Goal: Task Accomplishment & Management: Complete application form

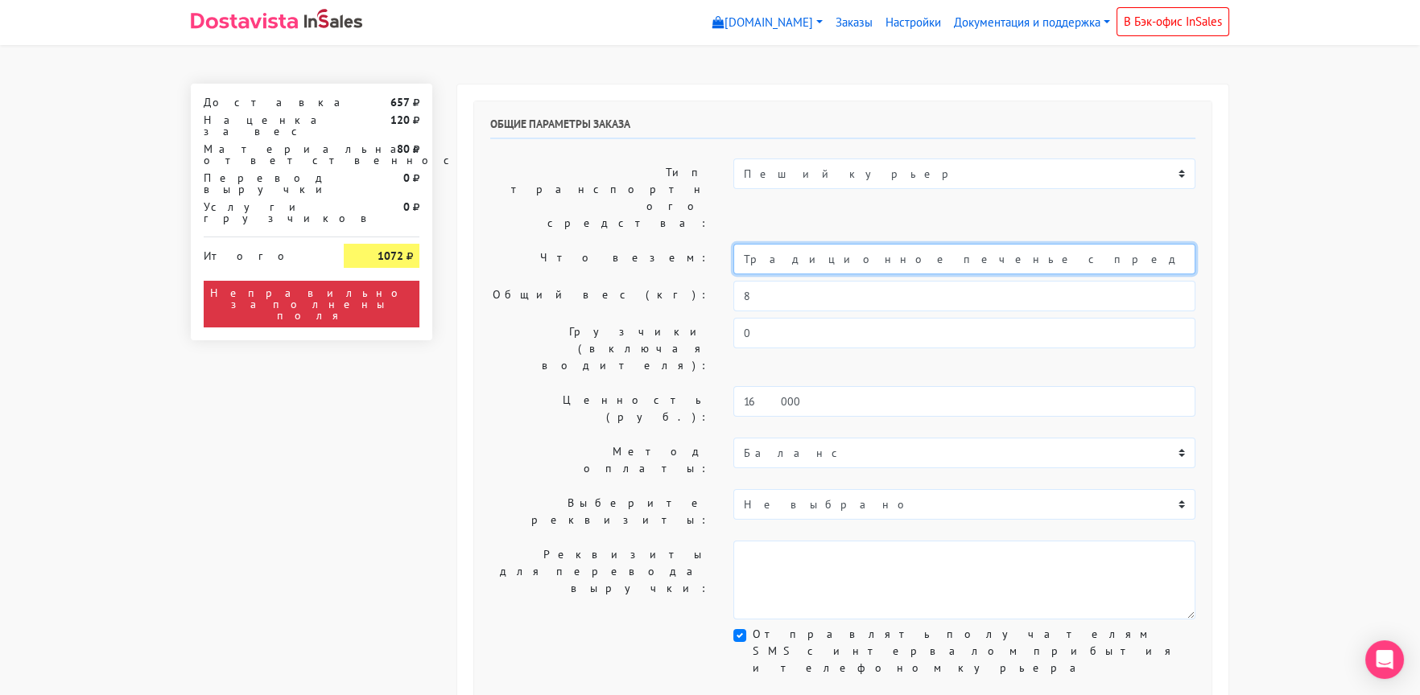
click at [736, 244] on input "Традиционное печенье с предсказаниями (Текст на заказ)" at bounding box center [964, 259] width 462 height 31
type input "Короб: 50*40*30см, 4 кг // Традиционное печенье с предсказаниями (Текст на зака…"
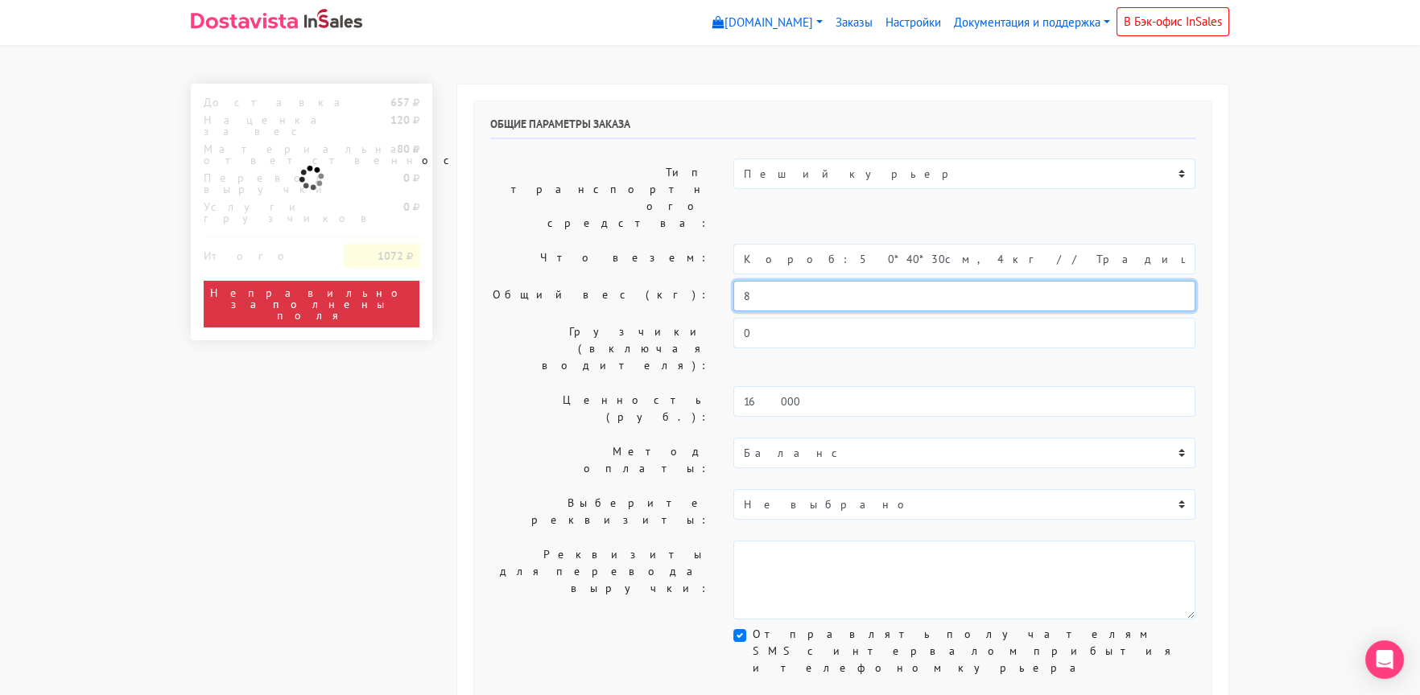
drag, startPoint x: 750, startPoint y: 251, endPoint x: 685, endPoint y: 249, distance: 65.2
click at [685, 281] on div "Общий вес (кг): 8" at bounding box center [842, 296] width 729 height 31
type input "4"
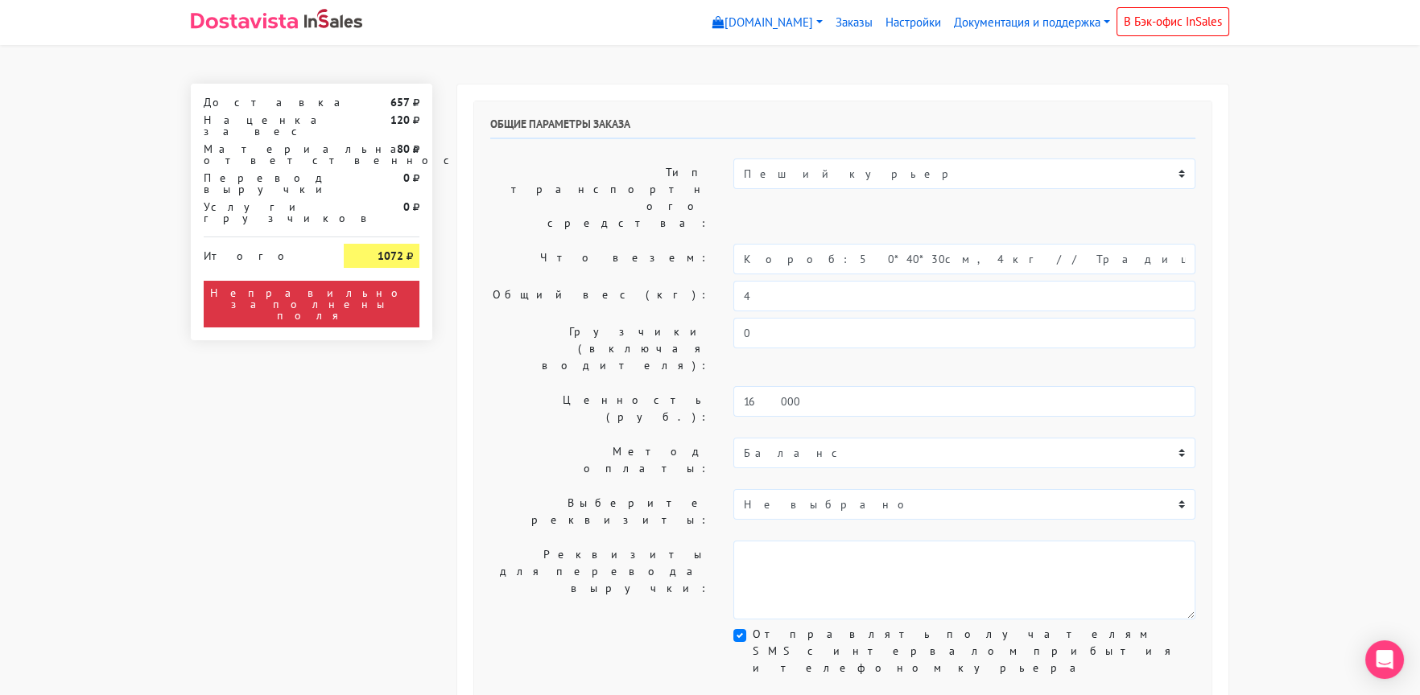
click at [575, 281] on label "Общий вес (кг):" at bounding box center [599, 296] width 243 height 31
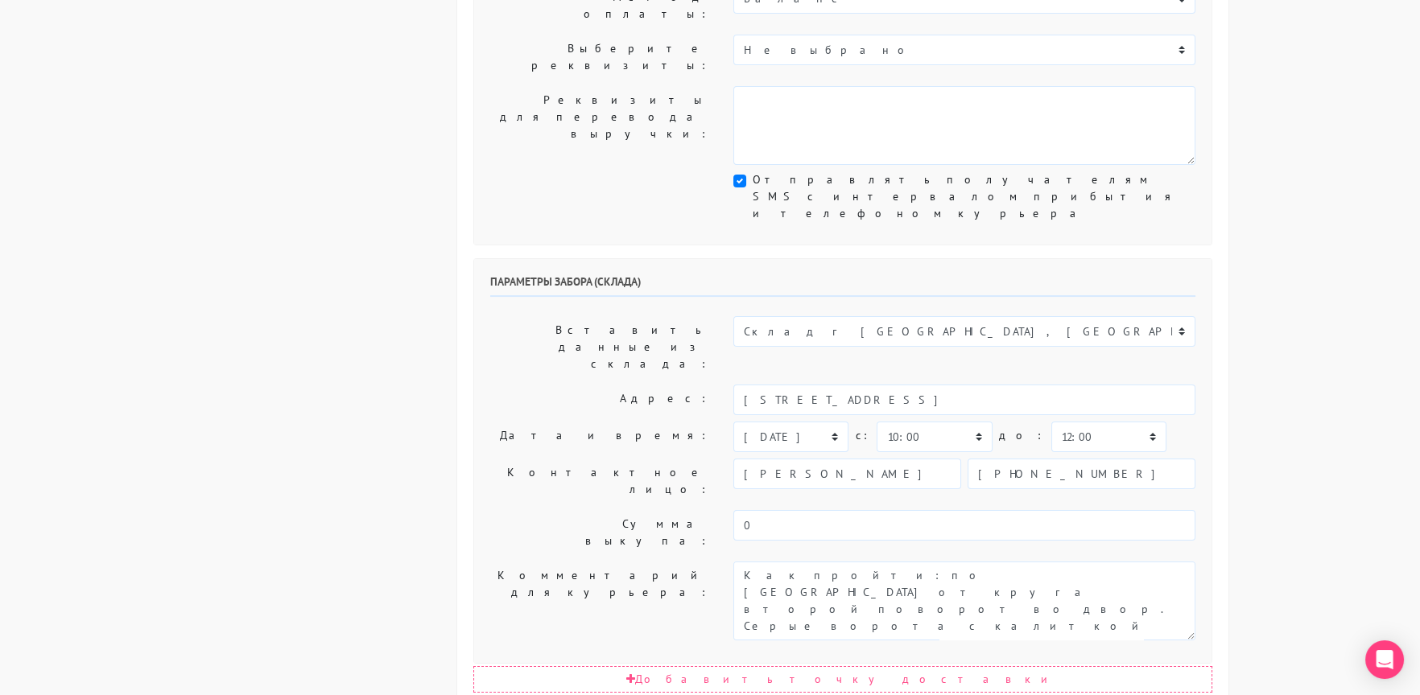
scroll to position [483, 0]
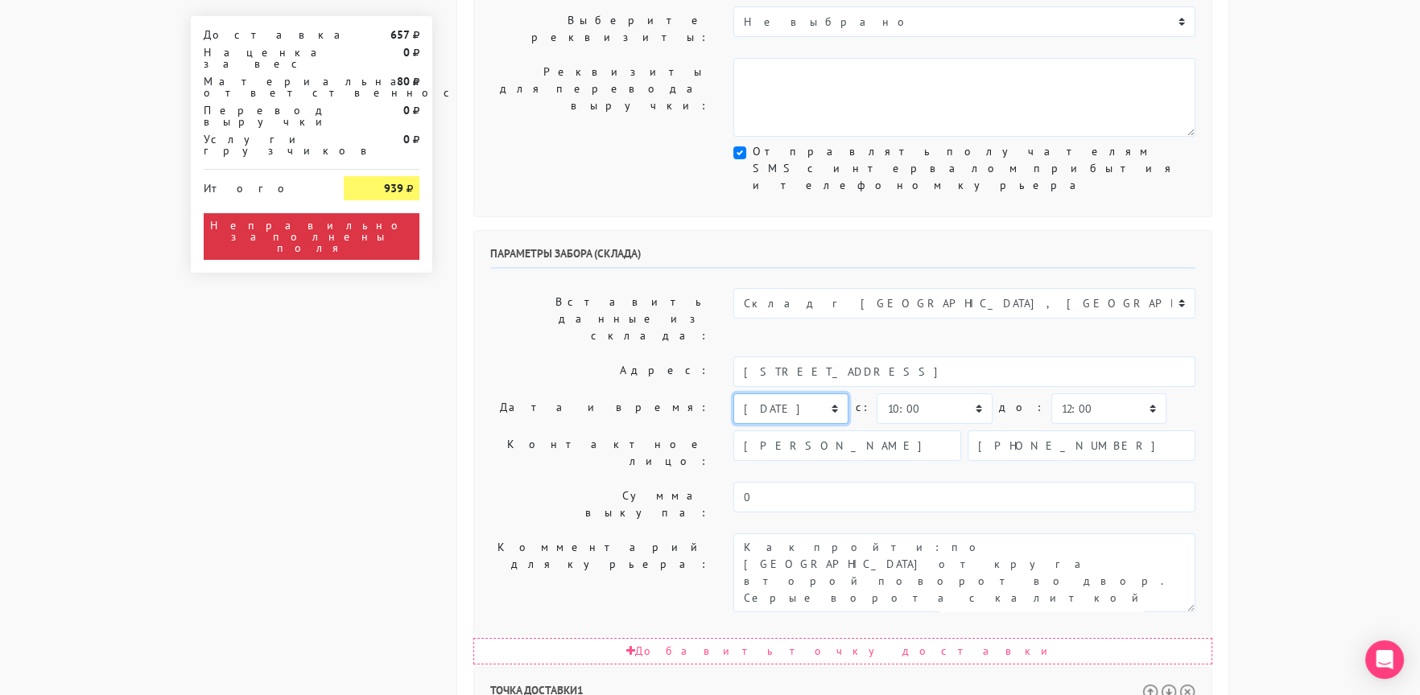
click at [768, 394] on select "[DATE] [DATE] [DATE] [DATE] [DATE] [DATE] [DATE] [DATE] [DATE]" at bounding box center [790, 409] width 115 height 31
select select "[DATE]"
click at [733, 394] on select "[DATE] [DATE] [DATE] [DATE] [DATE] [DATE] [DATE] [DATE] [DATE]" at bounding box center [790, 409] width 115 height 31
click at [734, 534] on textarea "Как пройти: по [GEOGRAPHIC_DATA] от круга второй поворот во двор. Серые ворота …" at bounding box center [964, 573] width 462 height 79
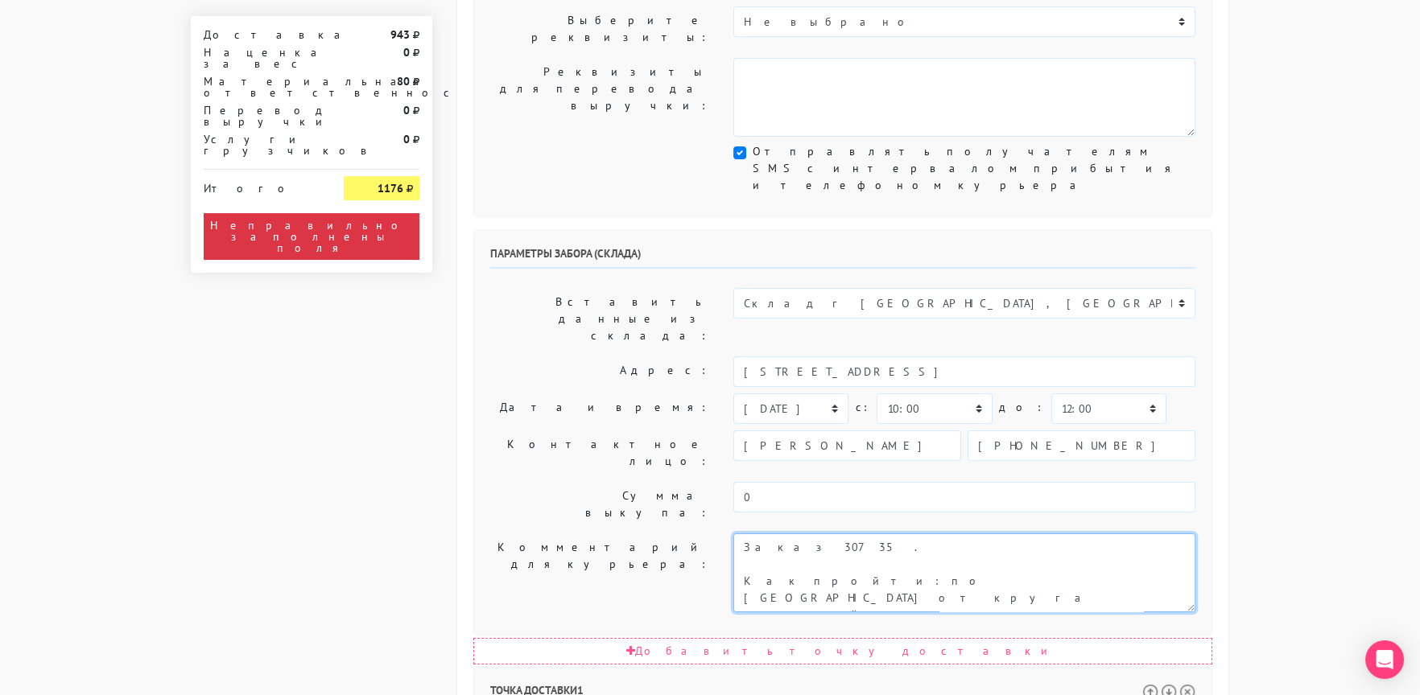
type textarea "Заказ 30735. Как пройти: по [GEOGRAPHIC_DATA] от круга второй поворот во двор. …"
click at [583, 431] on label "Контактное лицо:" at bounding box center [599, 453] width 243 height 45
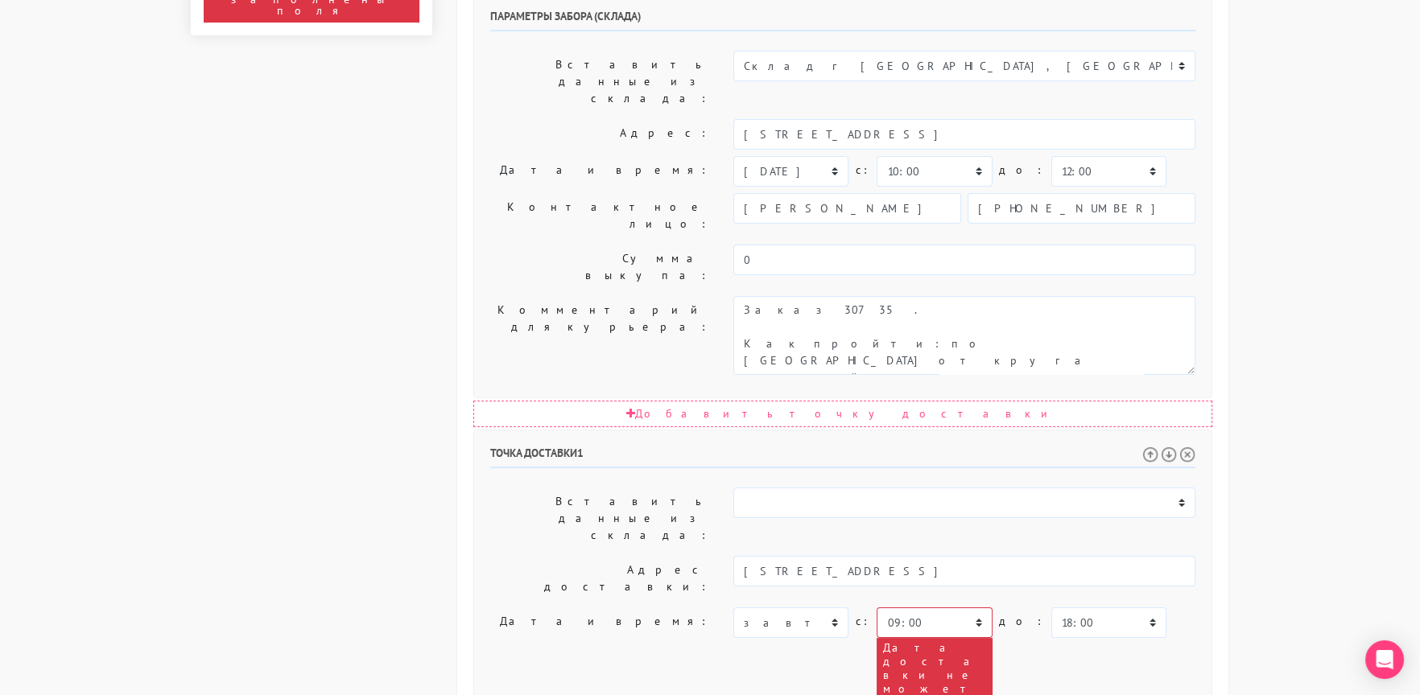
scroll to position [724, 0]
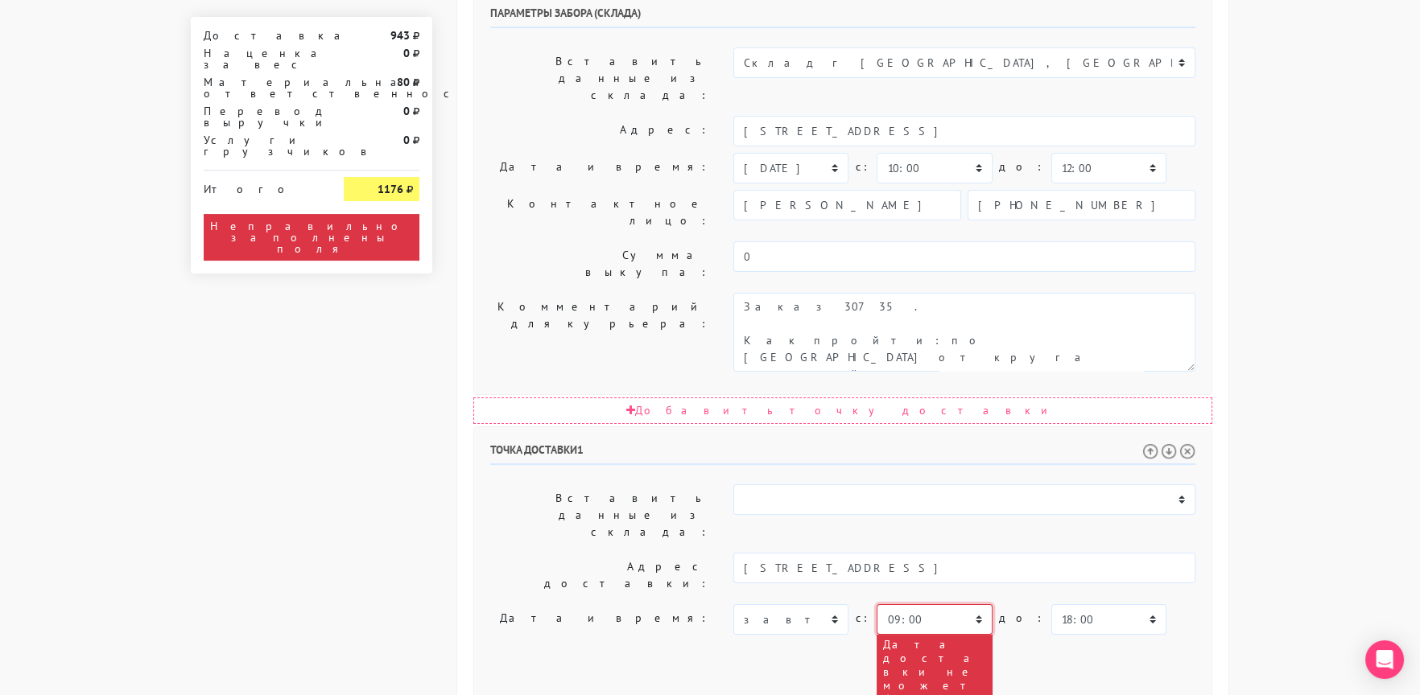
click at [901, 604] on select "00:00 00:30 01:00 01:30 02:00 02:30 03:00 03:30 04:00 04:30 05:00 05:30 06:00 0…" at bounding box center [933, 619] width 115 height 31
select select "10:00"
click at [876, 604] on select "00:00 00:30 01:00 01:30 02:00 02:30 03:00 03:30 04:00 04:30 05:00 05:30 06:00 0…" at bounding box center [933, 619] width 115 height 31
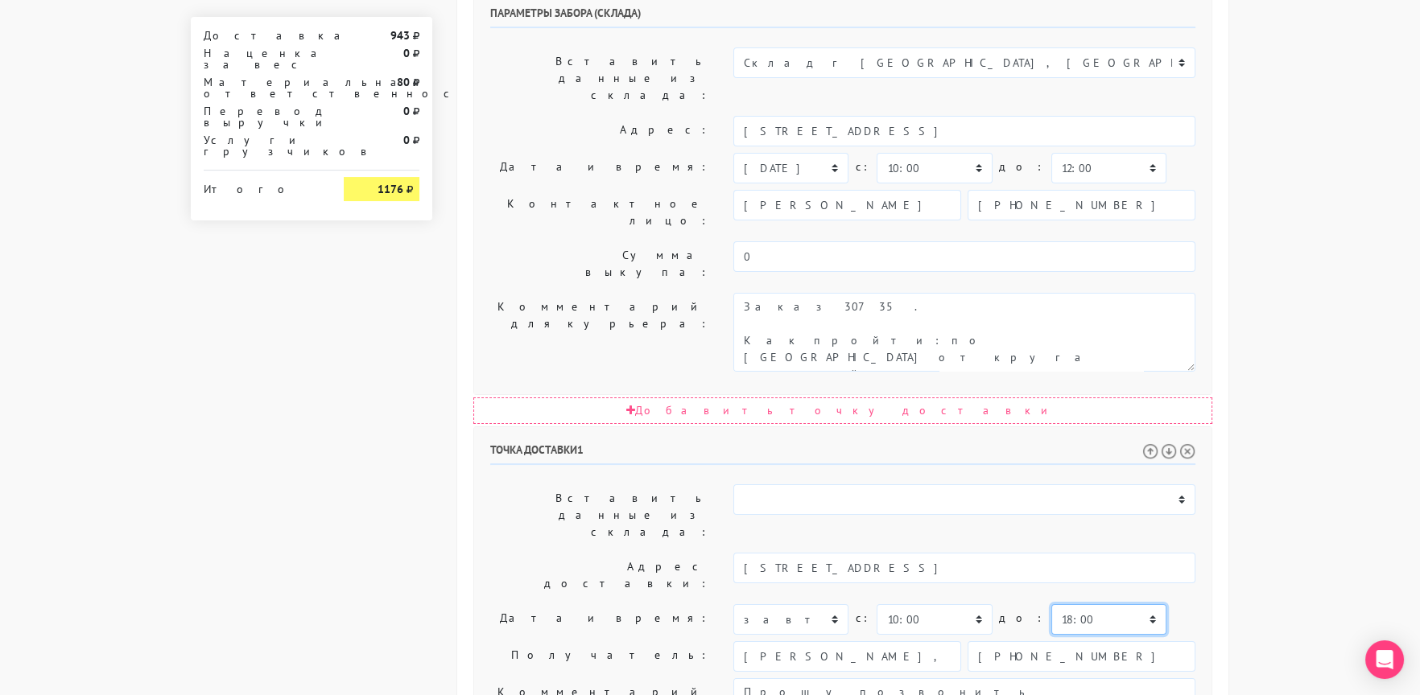
click at [1070, 604] on select "00:00 00:30 01:00 01:30 02:00 02:30 03:00 03:30 04:00 04:30 05:00 05:30 06:00 0…" at bounding box center [1108, 619] width 115 height 31
select select "17:30"
click at [1051, 604] on select "00:00 00:30 01:00 01:30 02:00 02:30 03:00 03:30 04:00 04:30 05:00 05:30 06:00 0…" at bounding box center [1108, 619] width 115 height 31
drag, startPoint x: 981, startPoint y: 431, endPoint x: 1012, endPoint y: 528, distance: 102.3
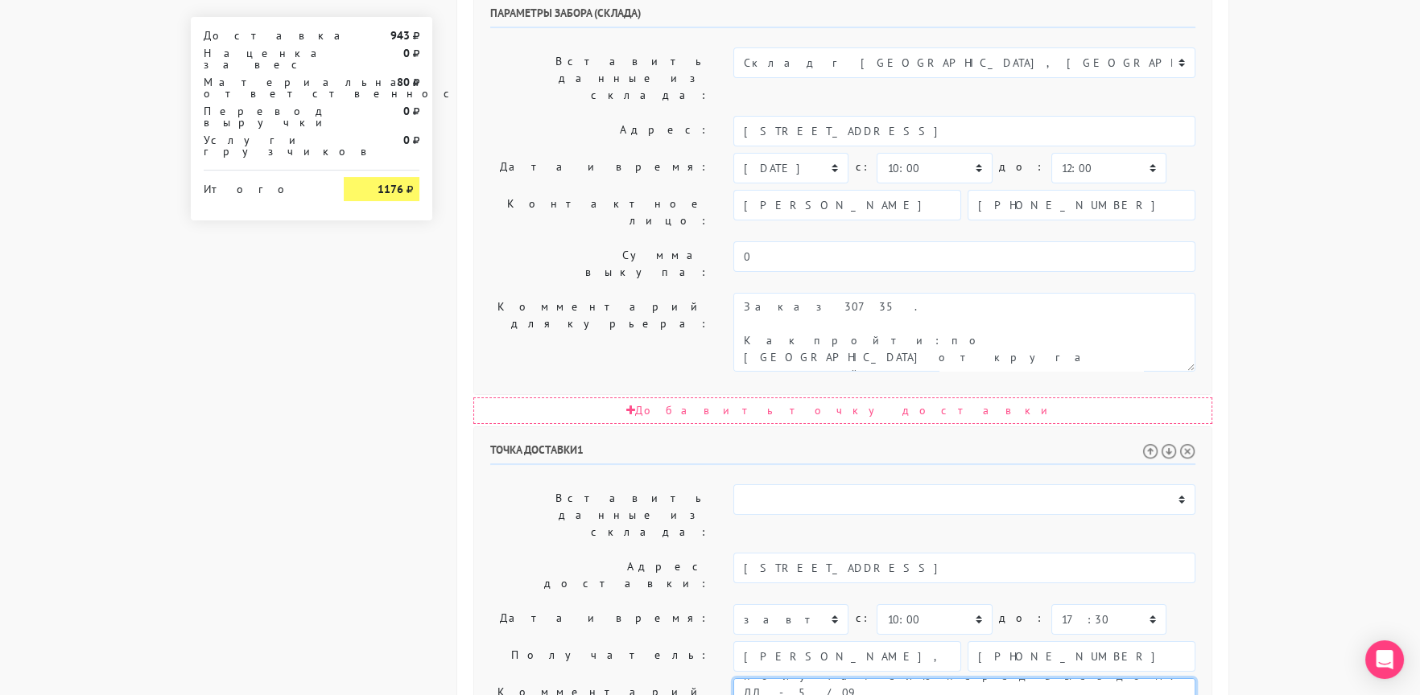
click at [1012, 528] on div "Точка доставки 1 Вставить данные из склада: Склад г [GEOGRAPHIC_DATA], [GEOGRAP…" at bounding box center [842, 706] width 737 height 558
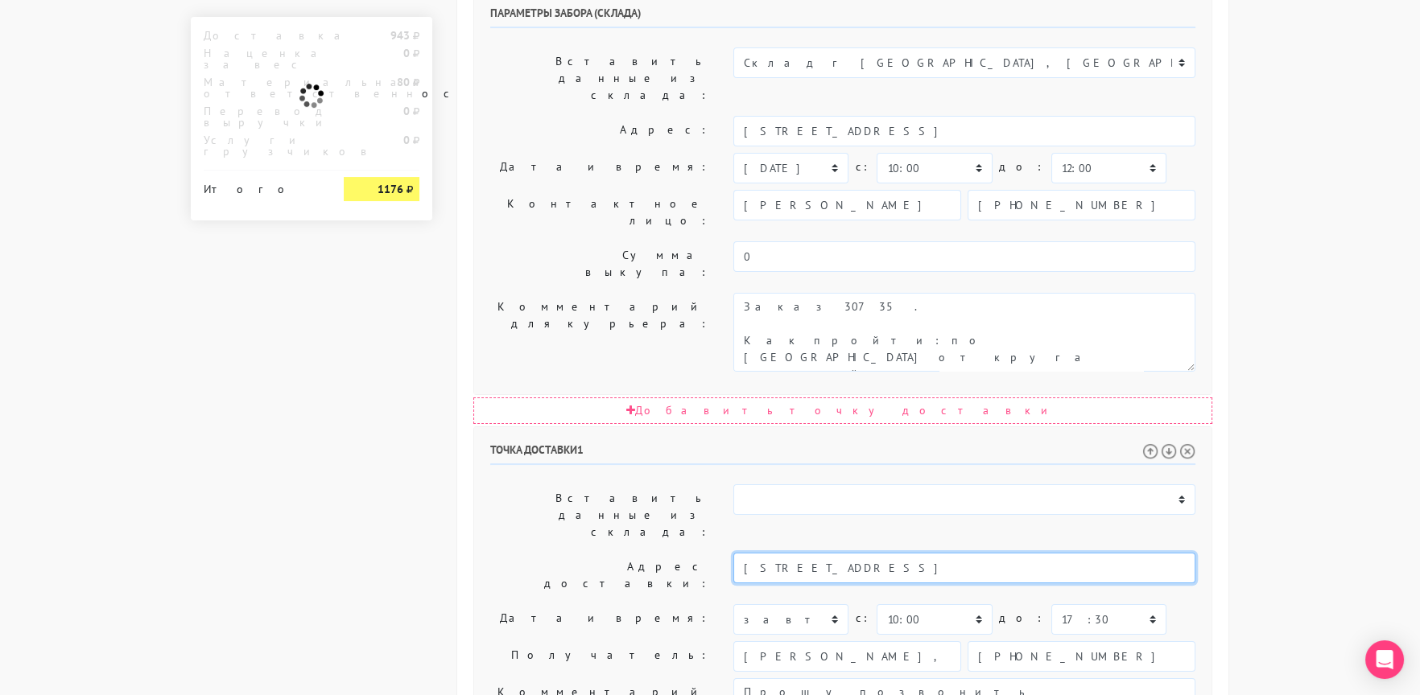
click at [923, 553] on input "[STREET_ADDRESS]" at bounding box center [964, 568] width 462 height 31
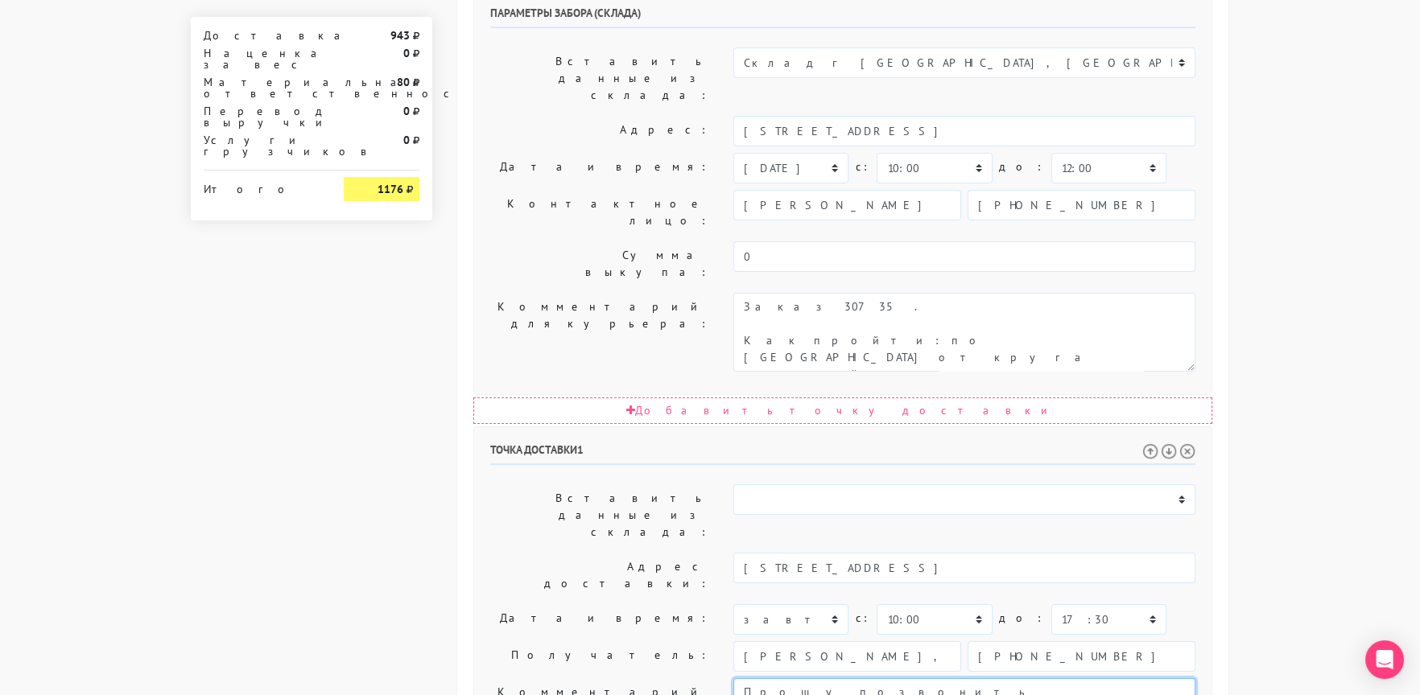
paste textarea "[STREET_ADDRESS]"
type textarea "Прошу позвонить получателю перед выездом. До 18.00. [STREET_ADDRESS]"
click at [559, 604] on label "Дата и время:" at bounding box center [599, 619] width 243 height 31
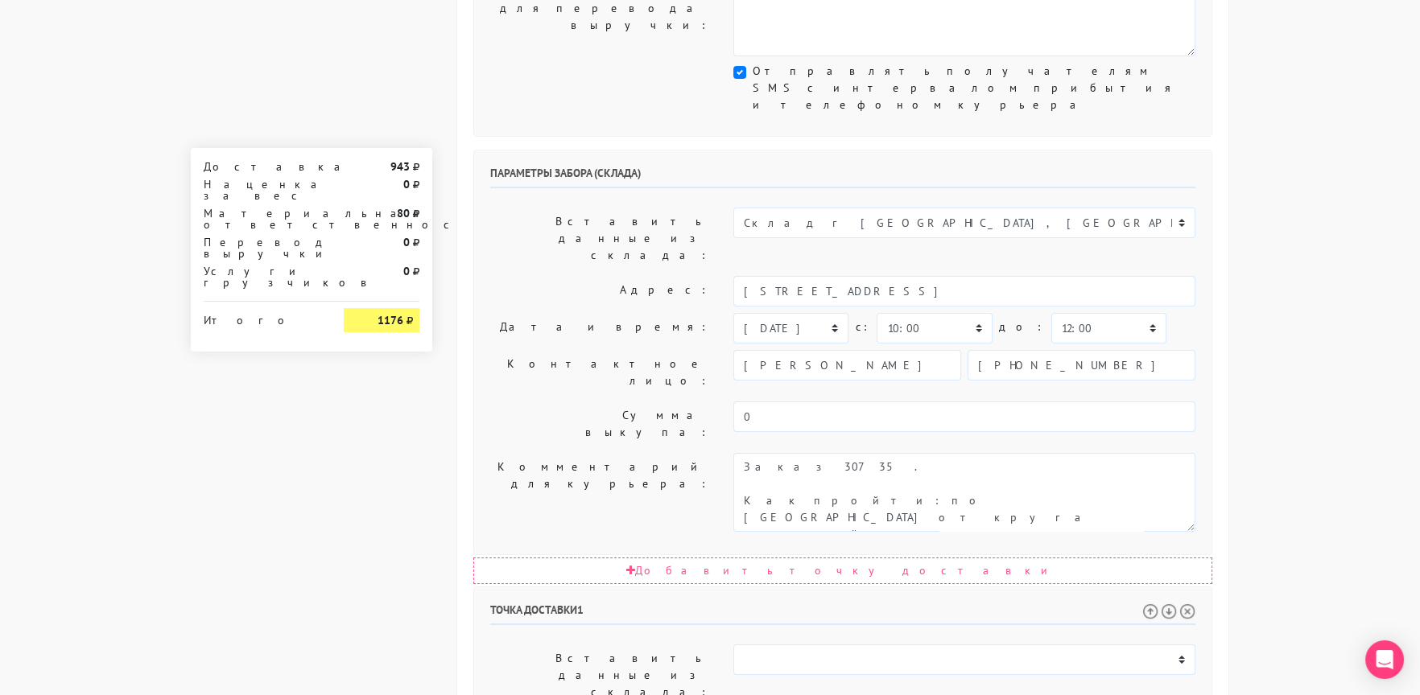
scroll to position [160, 0]
